Goal: Task Accomplishment & Management: Use online tool/utility

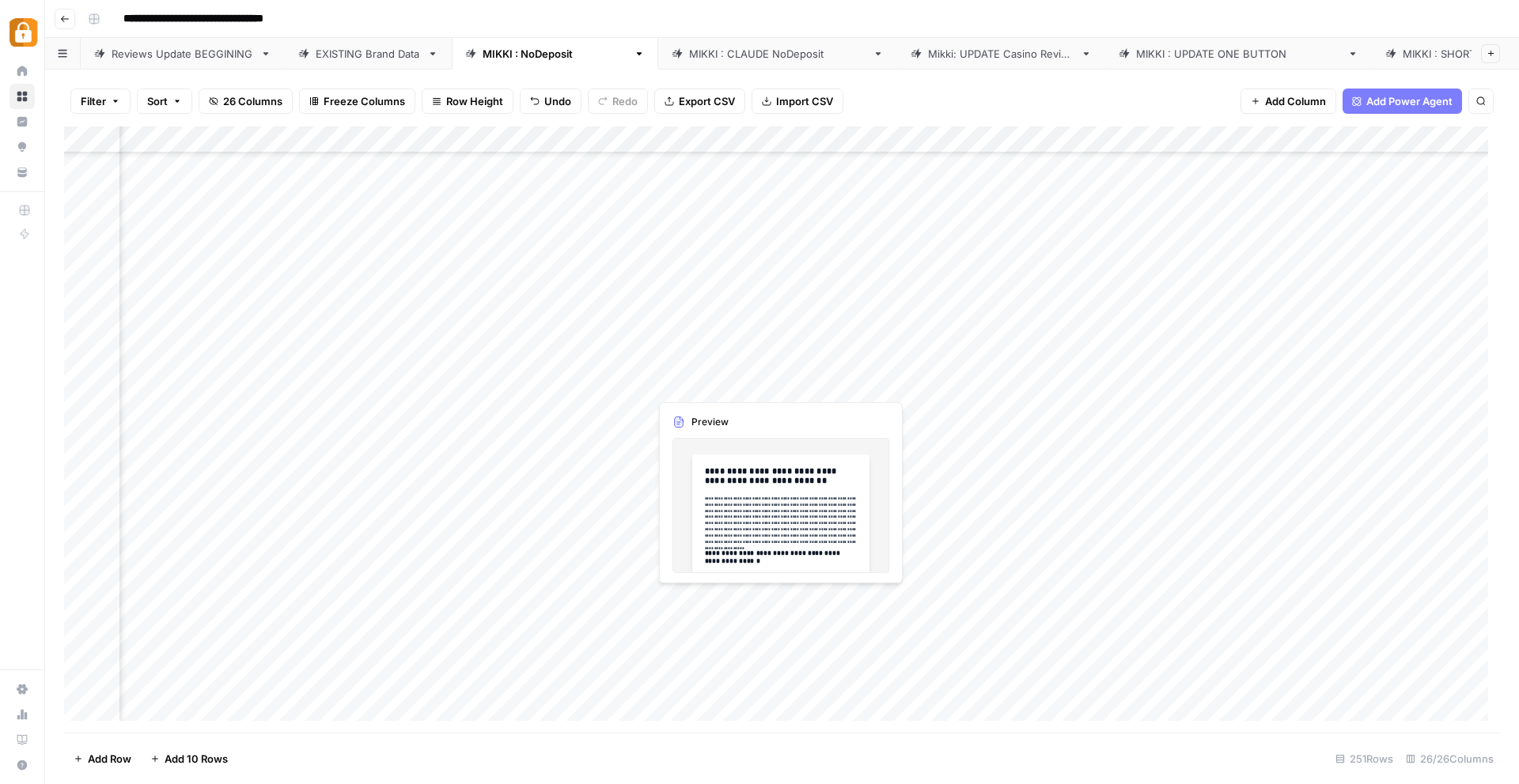
scroll to position [6205, 979]
click at [712, 599] on div "Add Column" at bounding box center [782, 430] width 1436 height 606
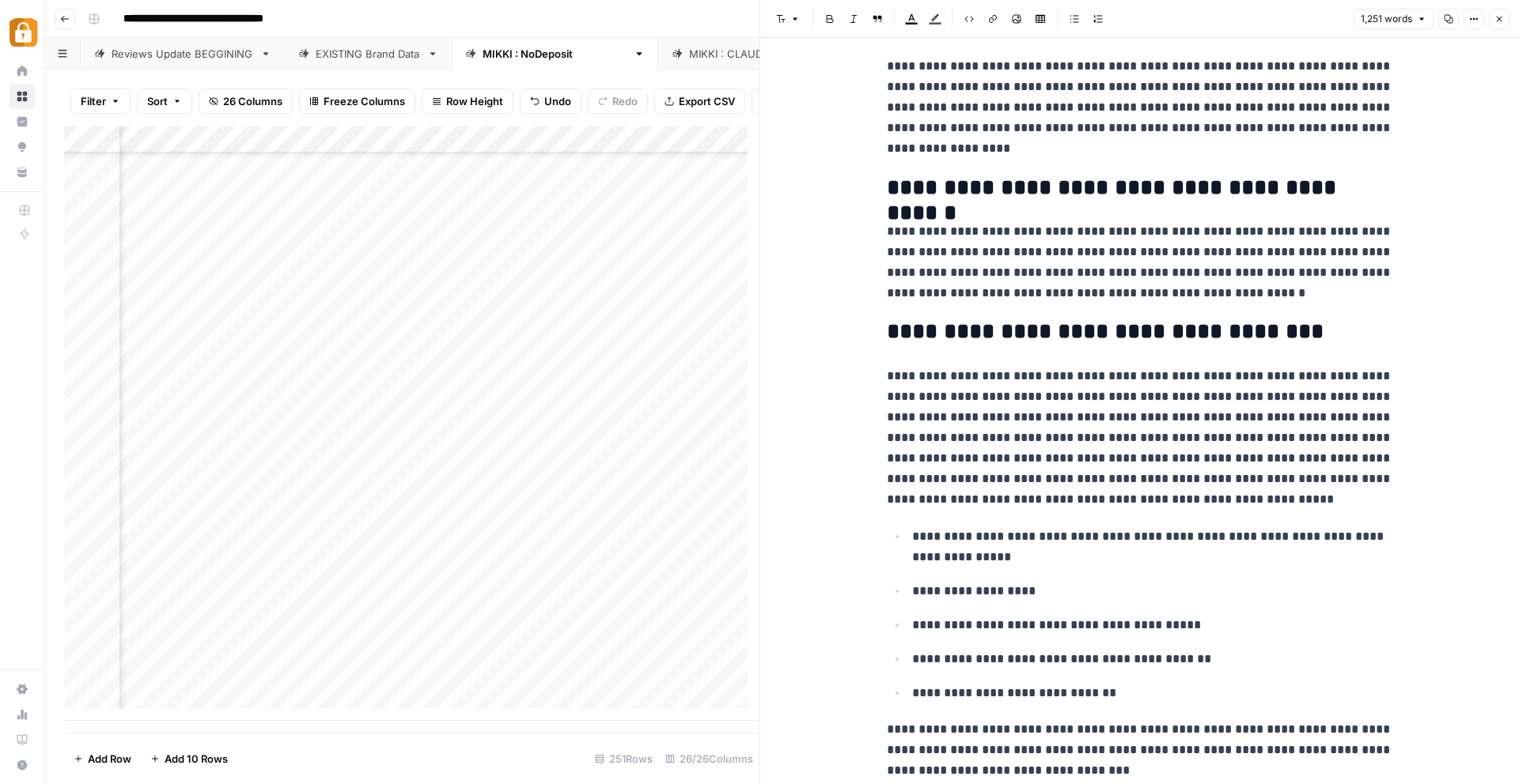
scroll to position [3036, 0]
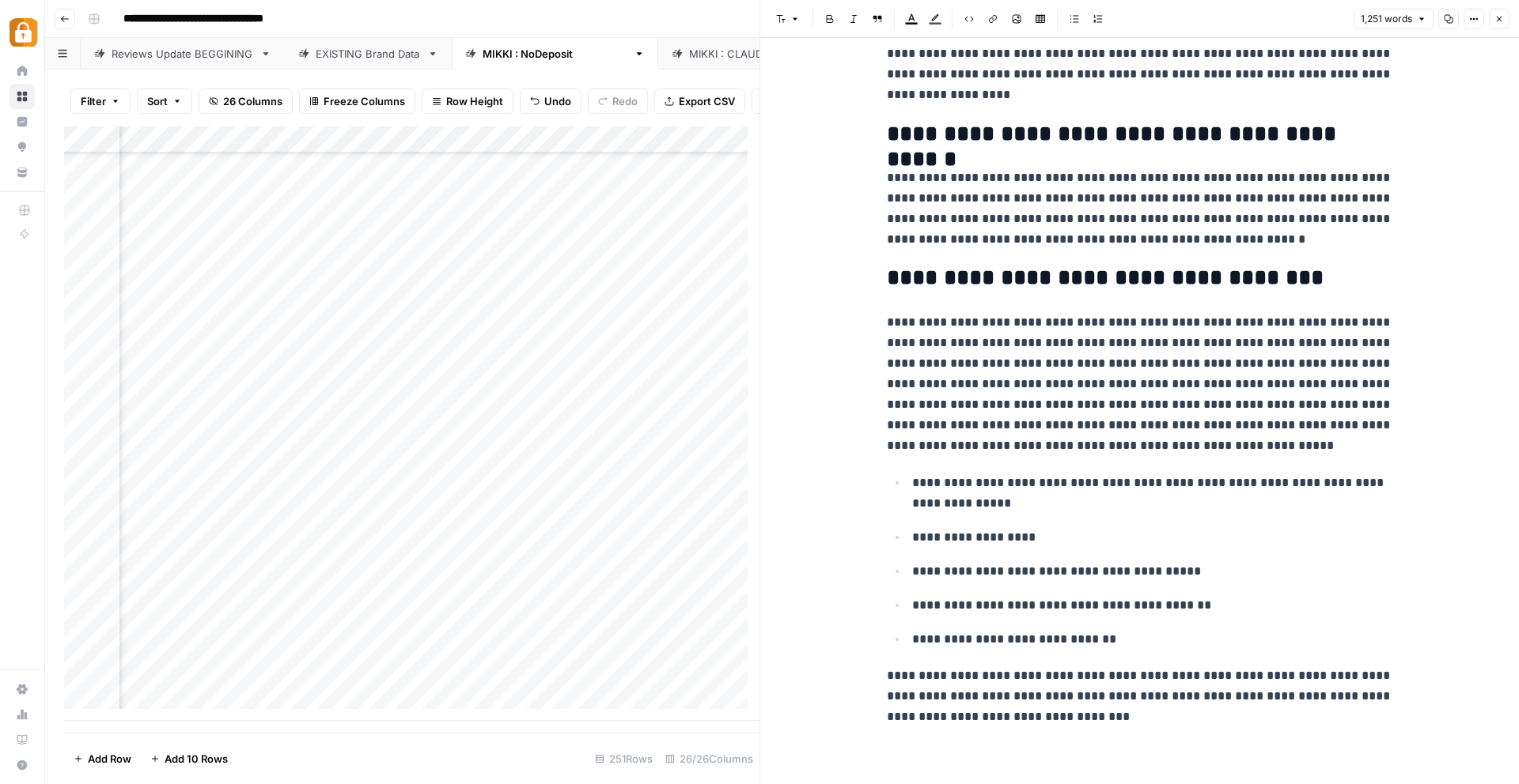
click at [657, 555] on div "Add Column" at bounding box center [412, 424] width 696 height 595
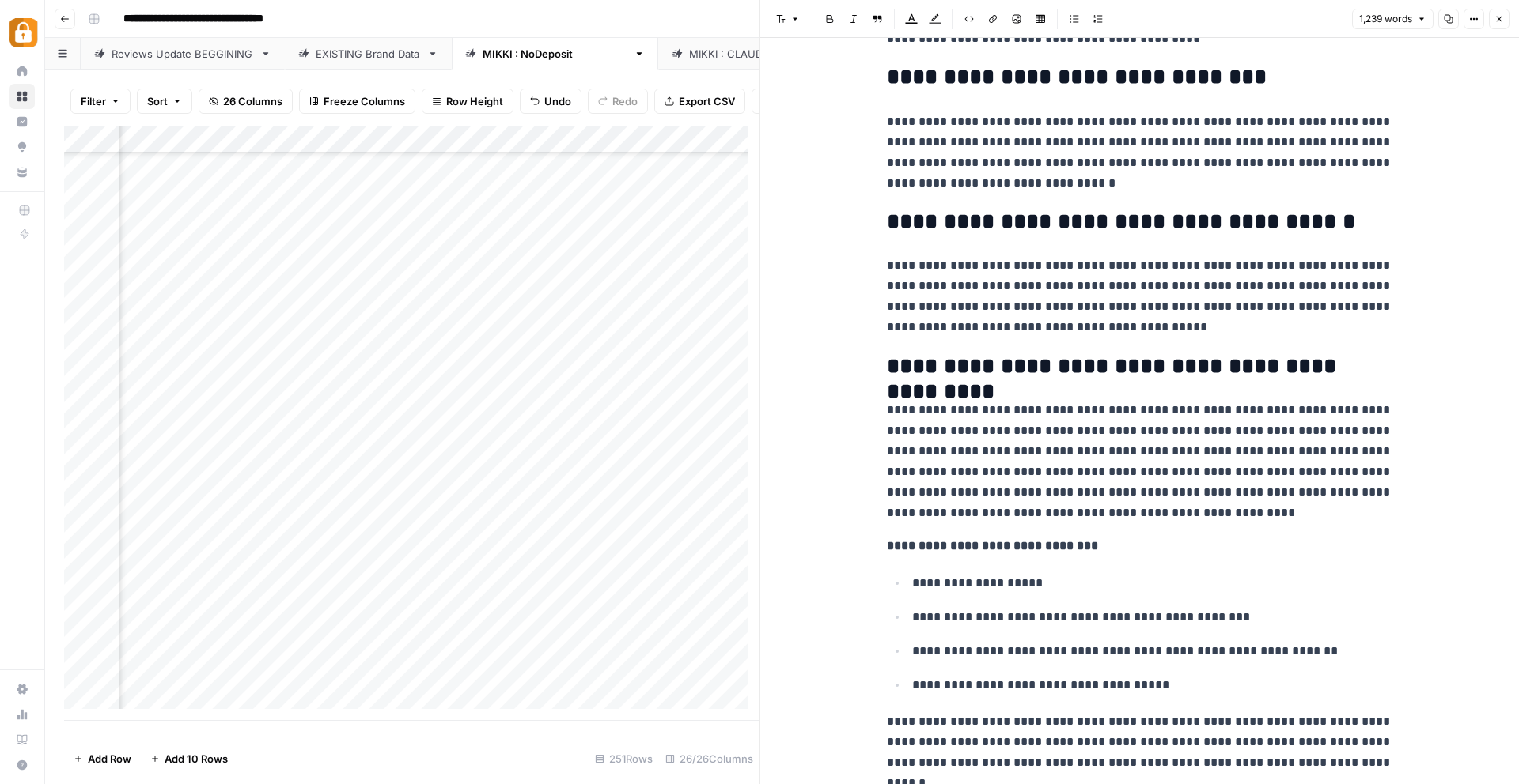
scroll to position [2935, 0]
click at [534, 558] on div "Add Column" at bounding box center [412, 424] width 696 height 595
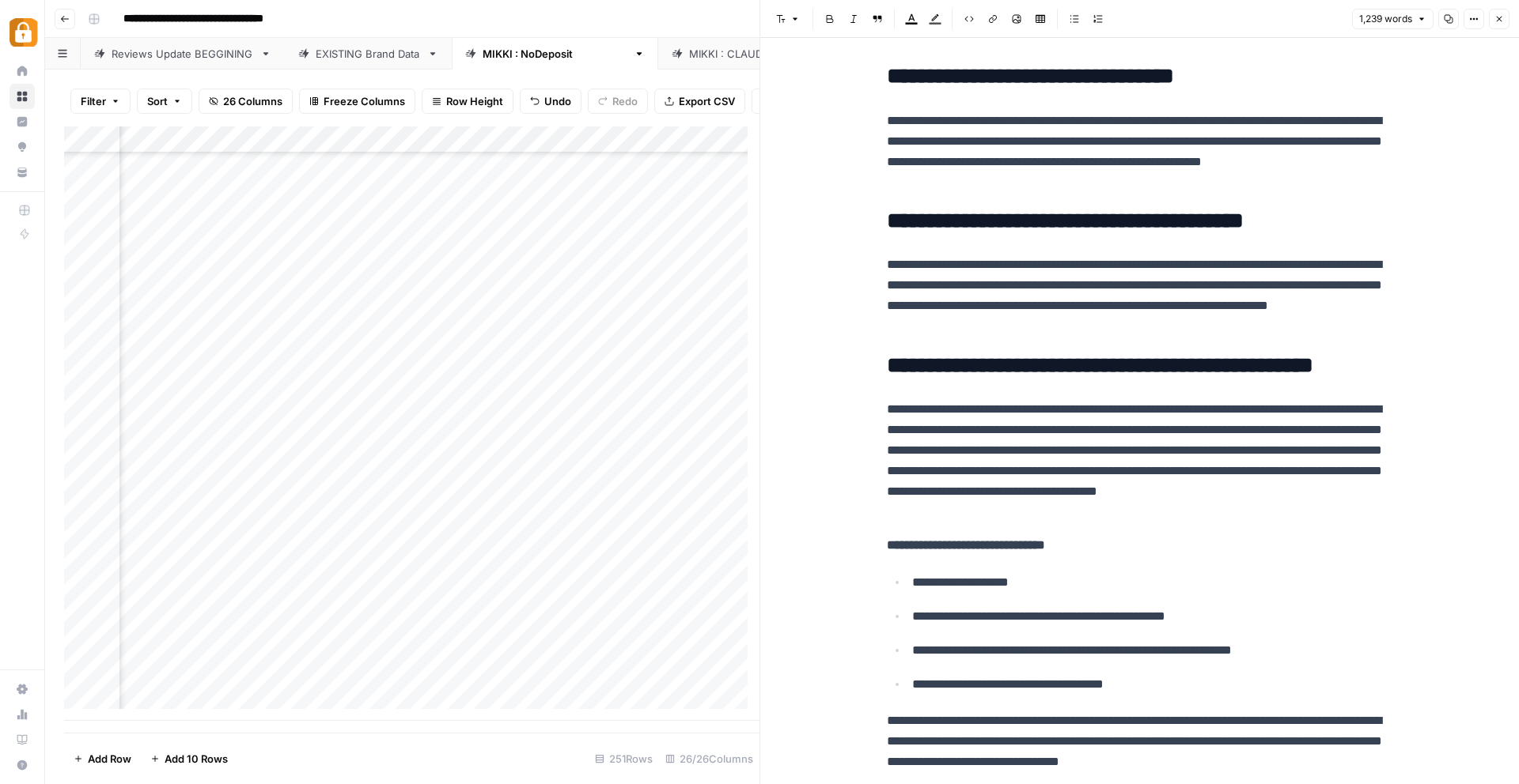
click at [1496, 13] on button "Close" at bounding box center [1499, 19] width 21 height 21
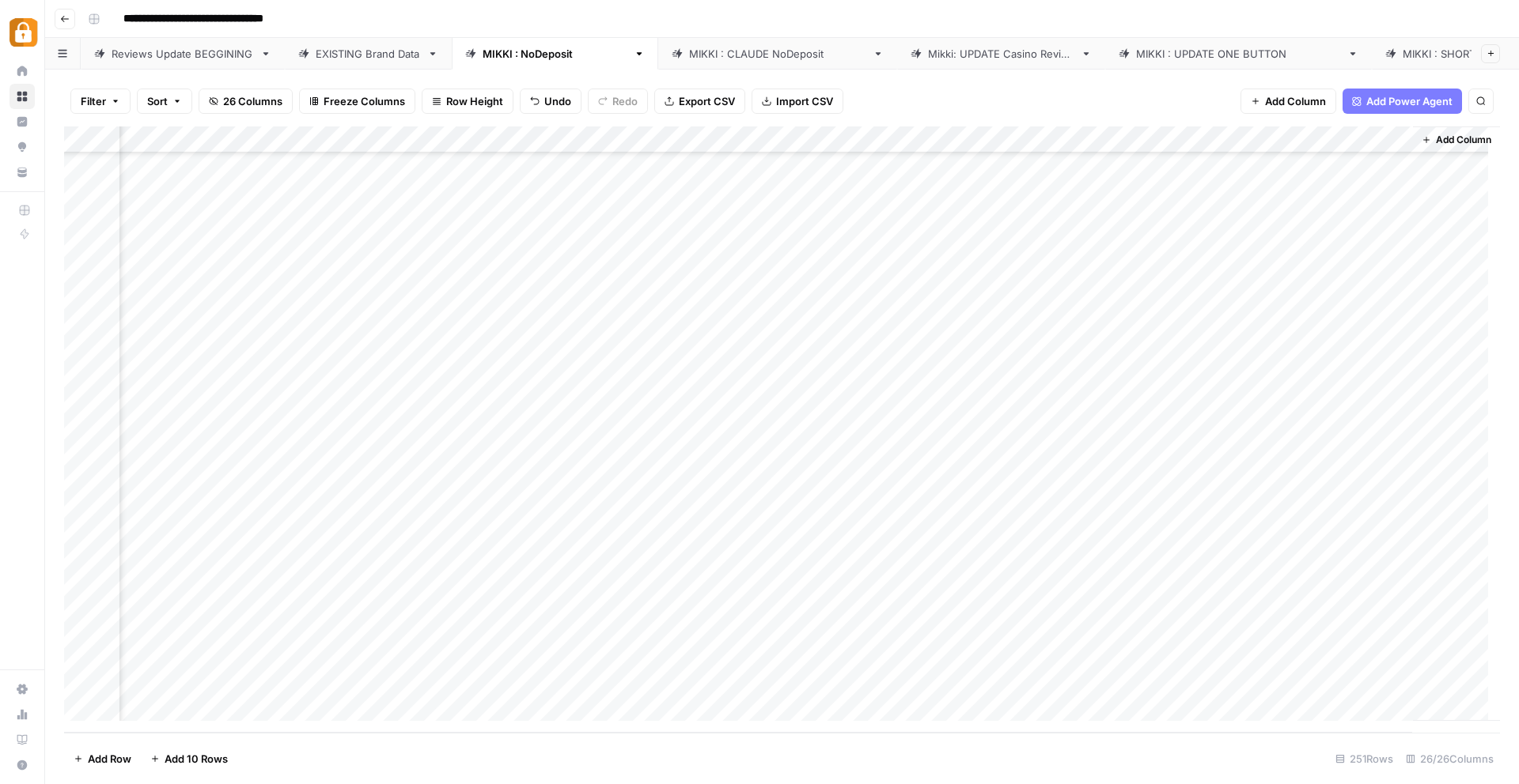
scroll to position [6205, 2822]
click at [1242, 547] on div "Add Column" at bounding box center [782, 430] width 1436 height 606
click at [1336, 545] on div "Add Column" at bounding box center [782, 430] width 1436 height 606
drag, startPoint x: 1407, startPoint y: 595, endPoint x: 1275, endPoint y: 579, distance: 133.0
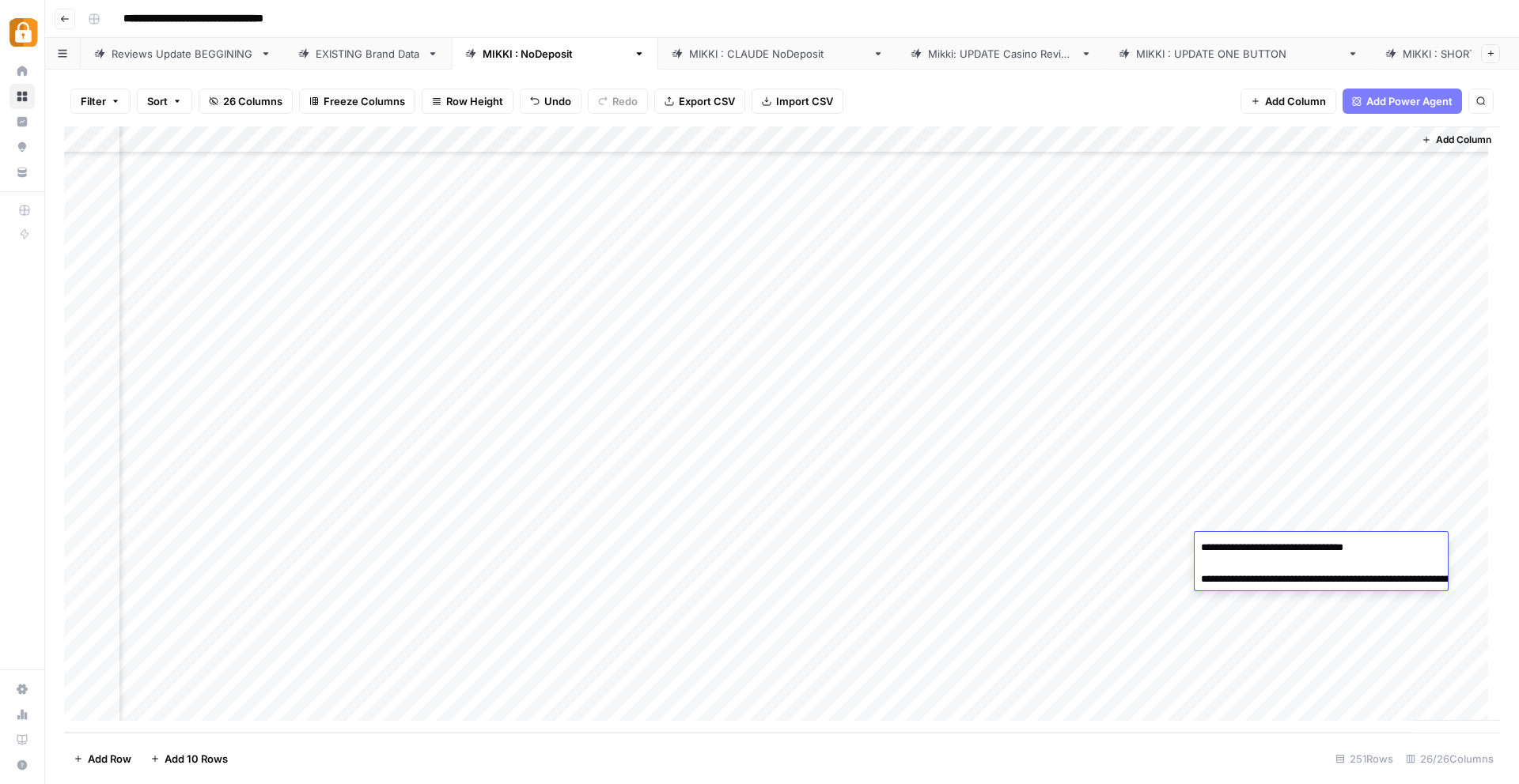
click at [1275, 579] on textarea "**********" at bounding box center [1352, 571] width 316 height 70
